Goal: Task Accomplishment & Management: Use online tool/utility

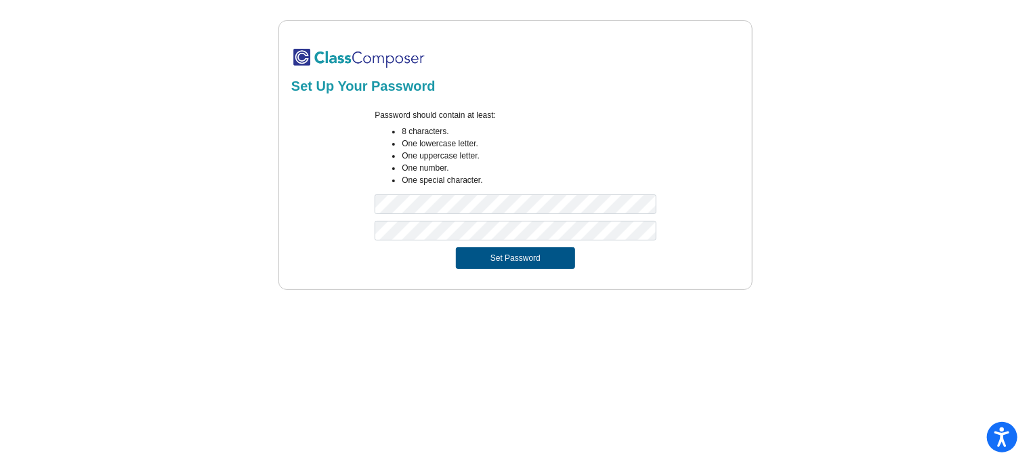
click at [499, 257] on button "Set Password" at bounding box center [515, 258] width 119 height 22
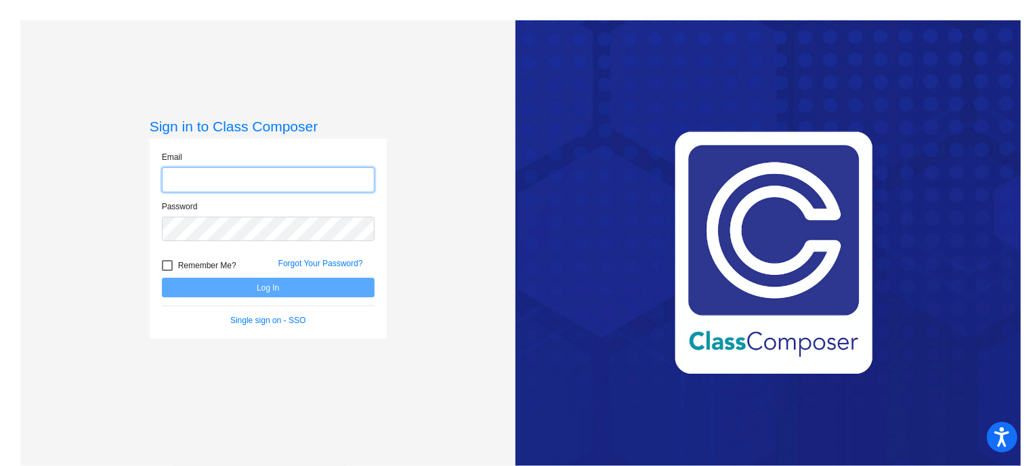
click at [314, 175] on input "email" at bounding box center [268, 179] width 213 height 25
type input "[PERSON_NAME][EMAIL_ADDRESS][PERSON_NAME][DOMAIN_NAME]"
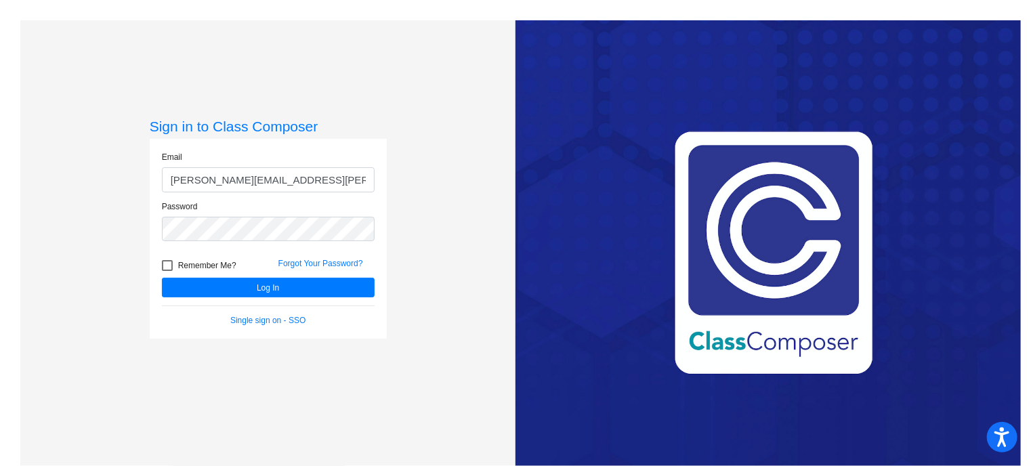
click at [165, 268] on div at bounding box center [167, 265] width 11 height 11
click at [167, 271] on input "Remember Me?" at bounding box center [167, 271] width 1 height 1
checkbox input "true"
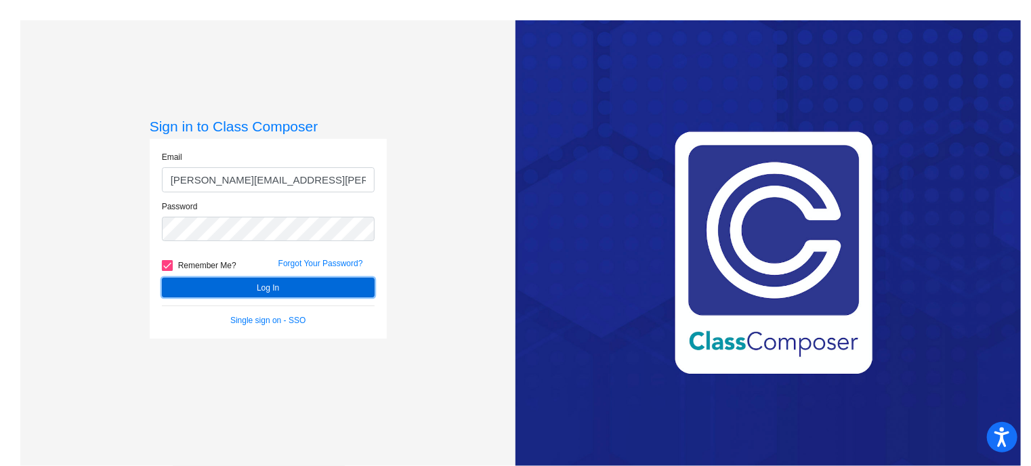
click at [264, 289] on button "Log In" at bounding box center [268, 288] width 213 height 20
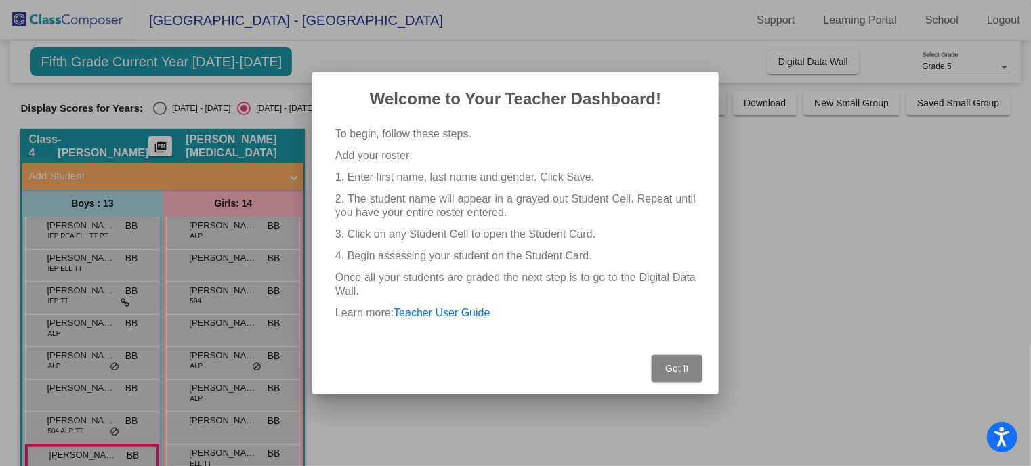
click at [677, 368] on span "Got It" at bounding box center [676, 368] width 23 height 11
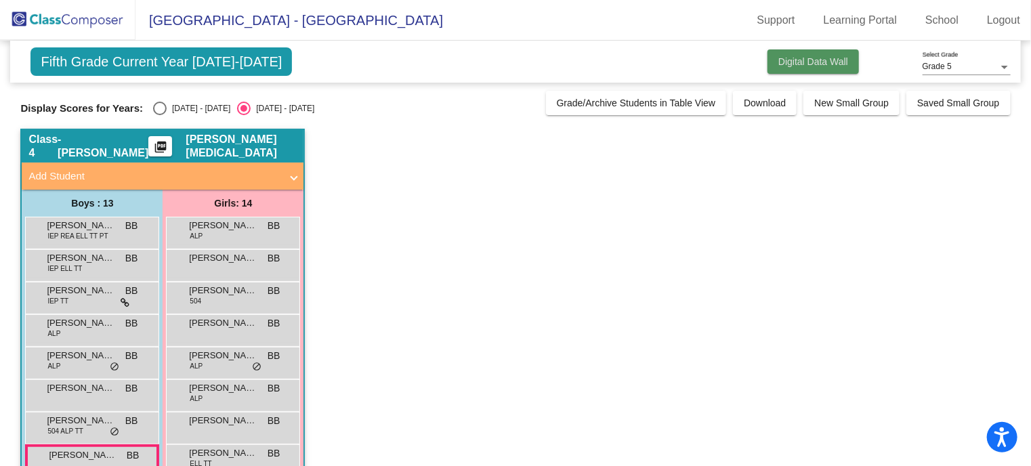
click at [791, 61] on span "Digital Data Wall" at bounding box center [813, 61] width 70 height 11
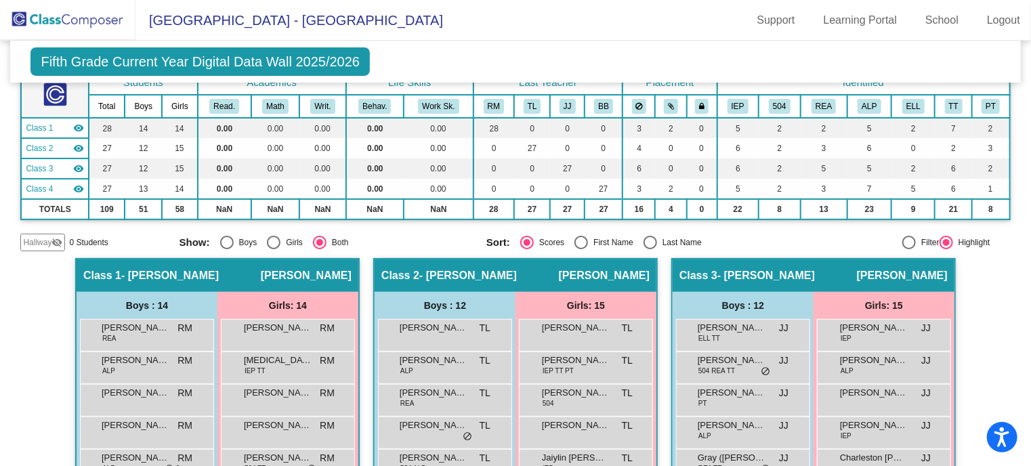
scroll to position [93, 0]
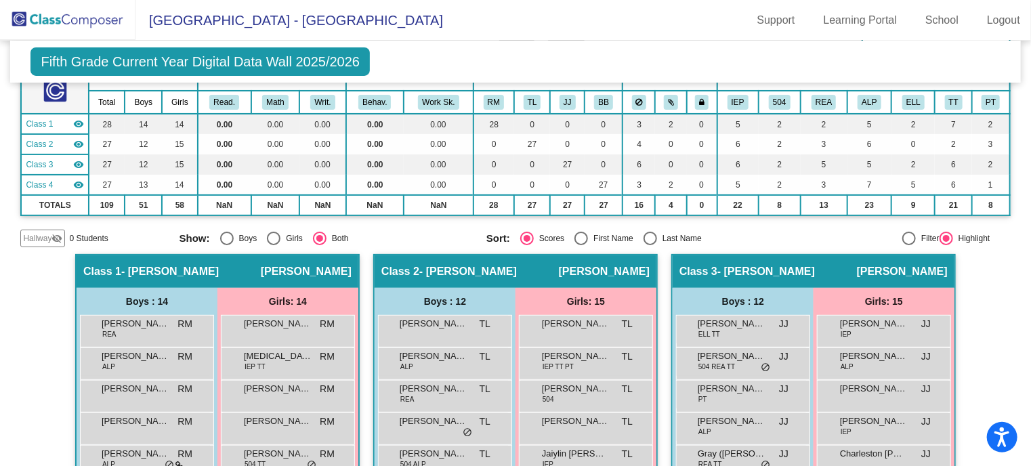
click at [142, 102] on th "Boys" at bounding box center [143, 102] width 37 height 23
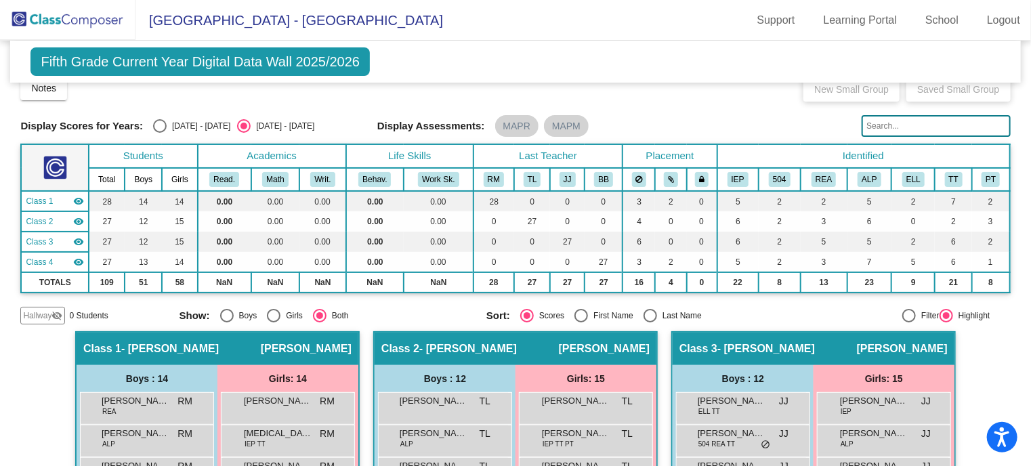
scroll to position [0, 0]
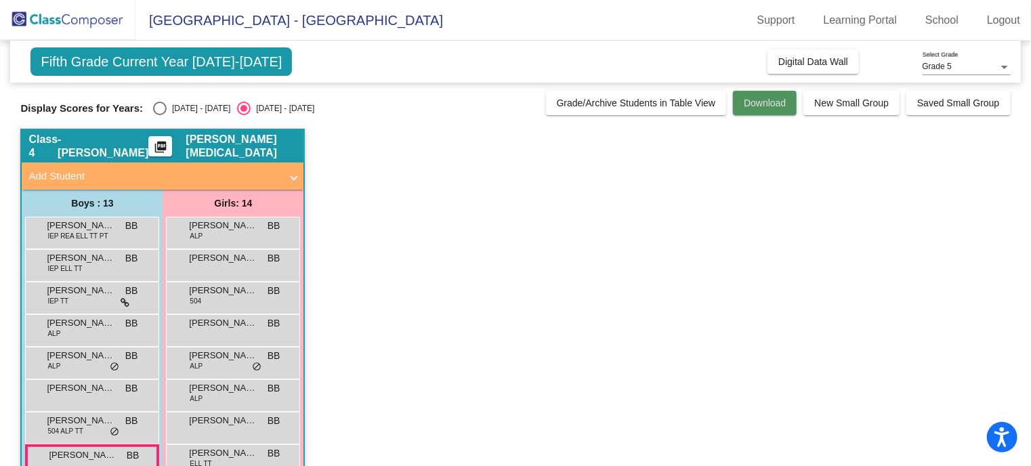
click at [767, 108] on span "Download" at bounding box center [765, 103] width 42 height 11
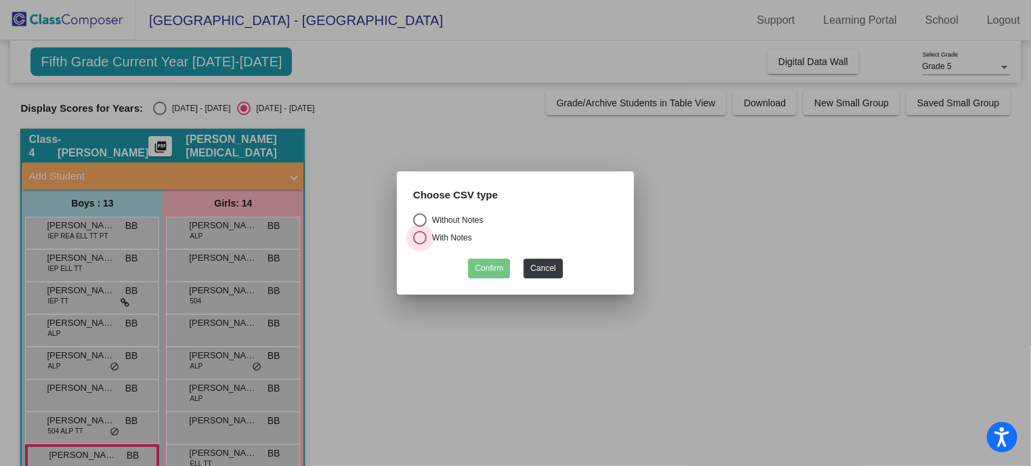
click at [417, 238] on div "Select an option" at bounding box center [420, 238] width 14 height 14
click at [419, 245] on input "With Notes" at bounding box center [419, 245] width 1 height 1
radio input "true"
click at [482, 274] on button "Confirm" at bounding box center [489, 269] width 42 height 20
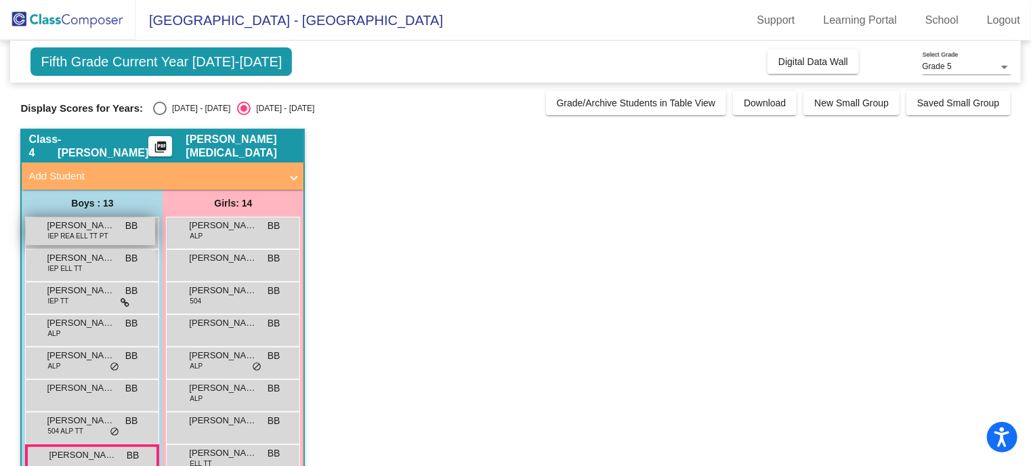
click at [117, 235] on div "[PERSON_NAME] IEP REA ELL TT PT BB lock do_not_disturb_alt" at bounding box center [90, 231] width 129 height 28
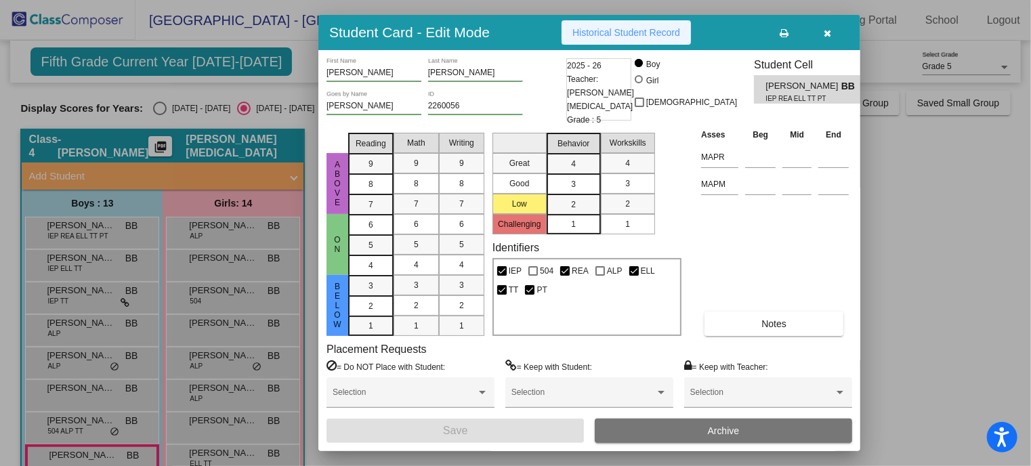
click at [631, 35] on span "Historical Student Record" at bounding box center [626, 32] width 108 height 11
click at [829, 31] on icon "button" at bounding box center [827, 32] width 7 height 9
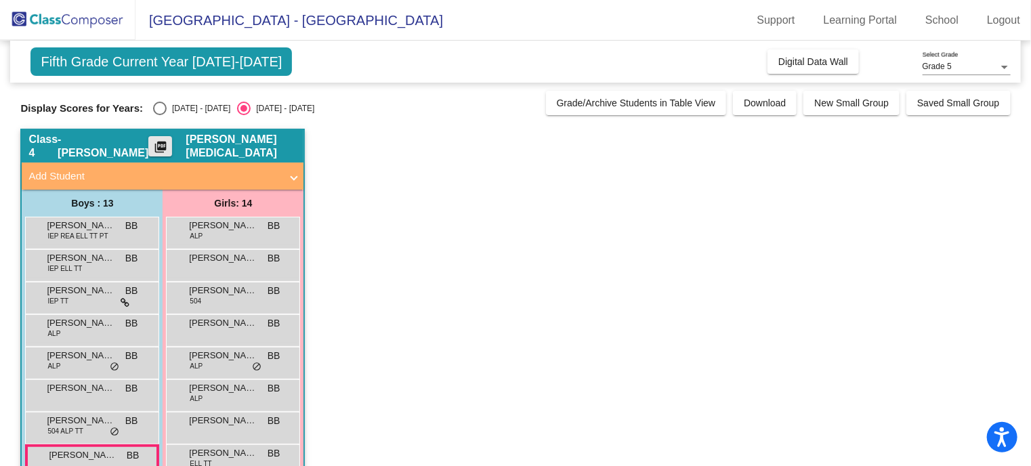
click at [169, 144] on mat-icon "picture_as_pdf" at bounding box center [160, 149] width 16 height 19
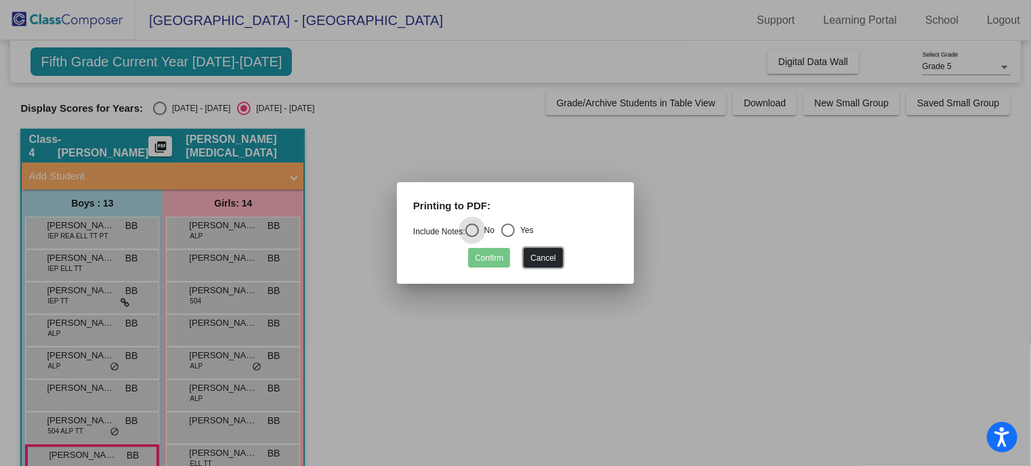
click at [549, 259] on button "Cancel" at bounding box center [543, 258] width 39 height 20
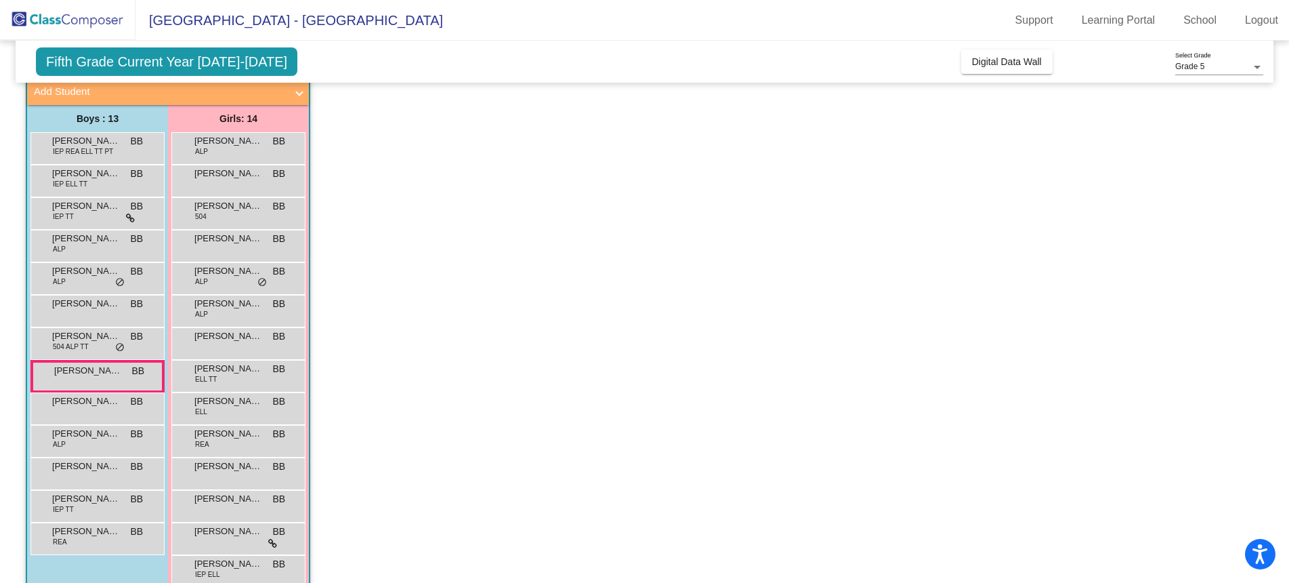
scroll to position [86, 0]
